Goal: Navigation & Orientation: Find specific page/section

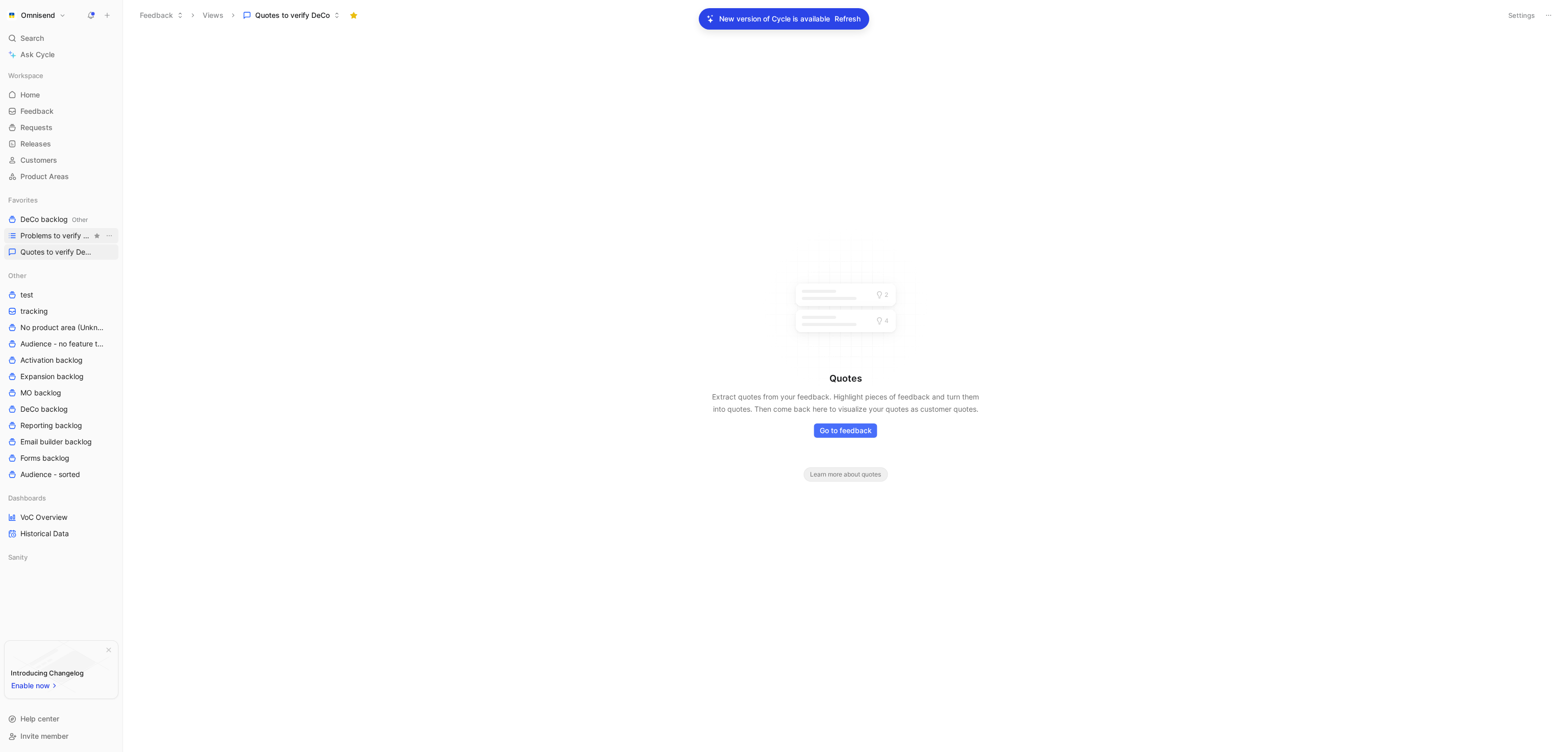
click at [50, 238] on span "Problems to verify DeCo" at bounding box center [56, 235] width 71 height 10
click at [50, 249] on span "Quotes to verify DeCo" at bounding box center [56, 252] width 71 height 10
click at [49, 220] on span "DeCo backlog Other" at bounding box center [54, 220] width 68 height 11
